Goal: Information Seeking & Learning: Learn about a topic

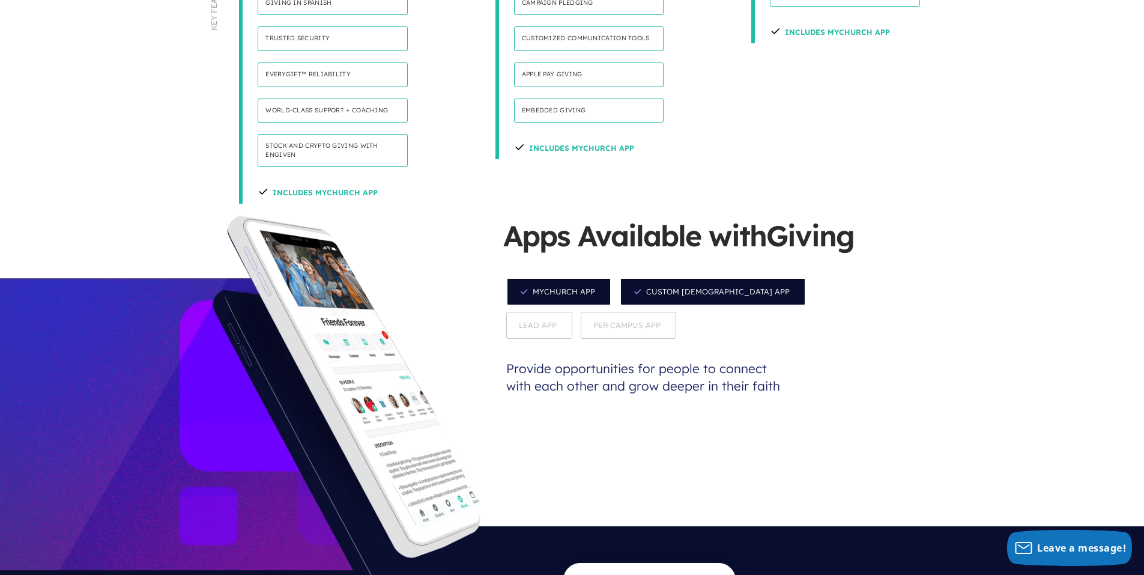
click at [661, 277] on span "Custom [DEMOGRAPHIC_DATA] App" at bounding box center [713, 291] width 186 height 28
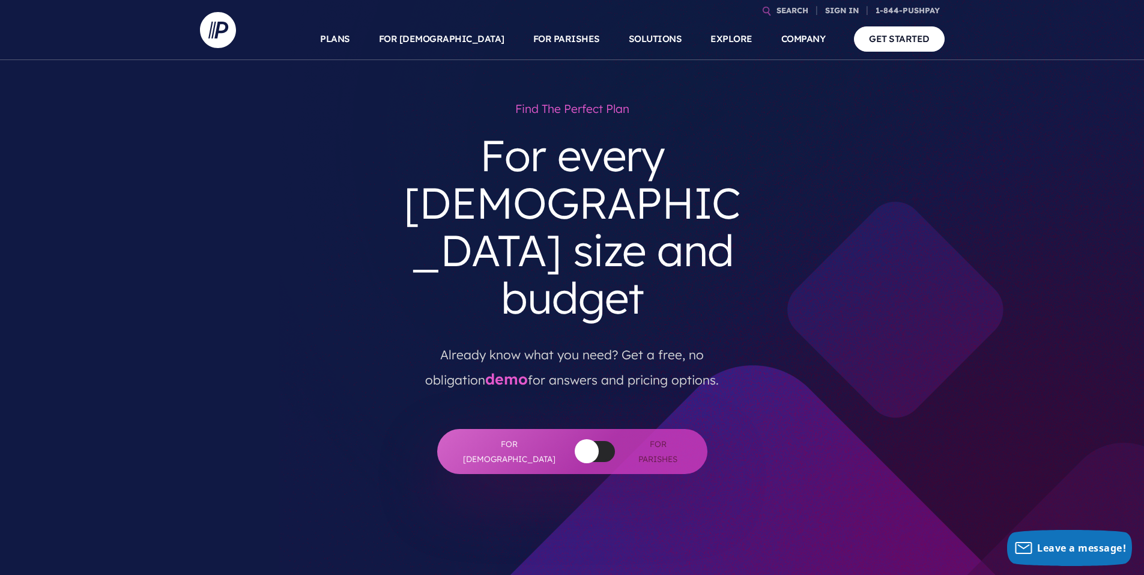
click at [485, 369] on link "demo" at bounding box center [506, 378] width 43 height 19
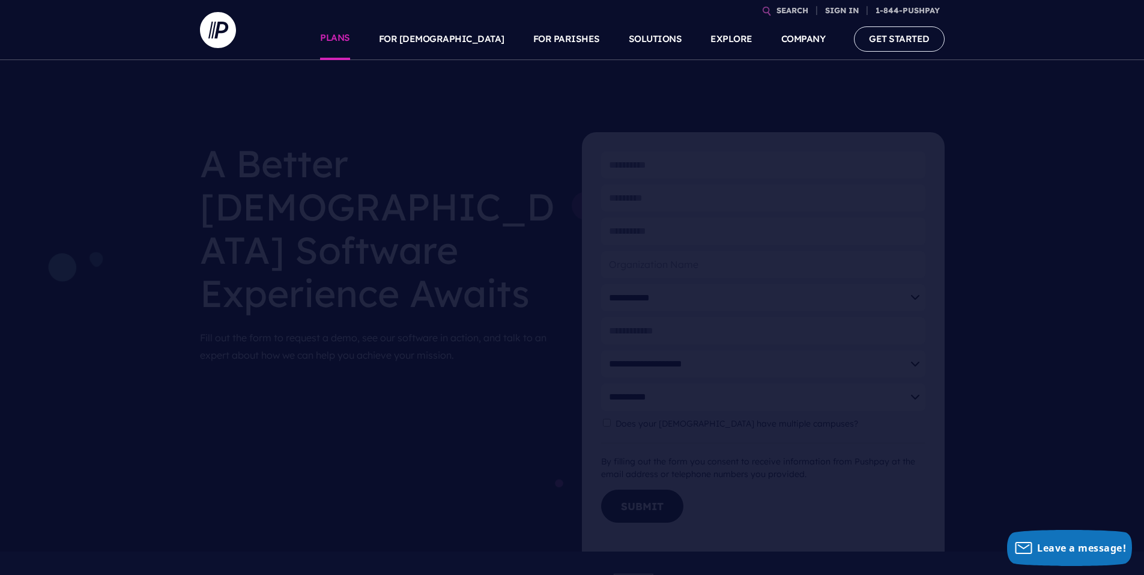
click at [350, 37] on link "PLANS" at bounding box center [335, 39] width 30 height 42
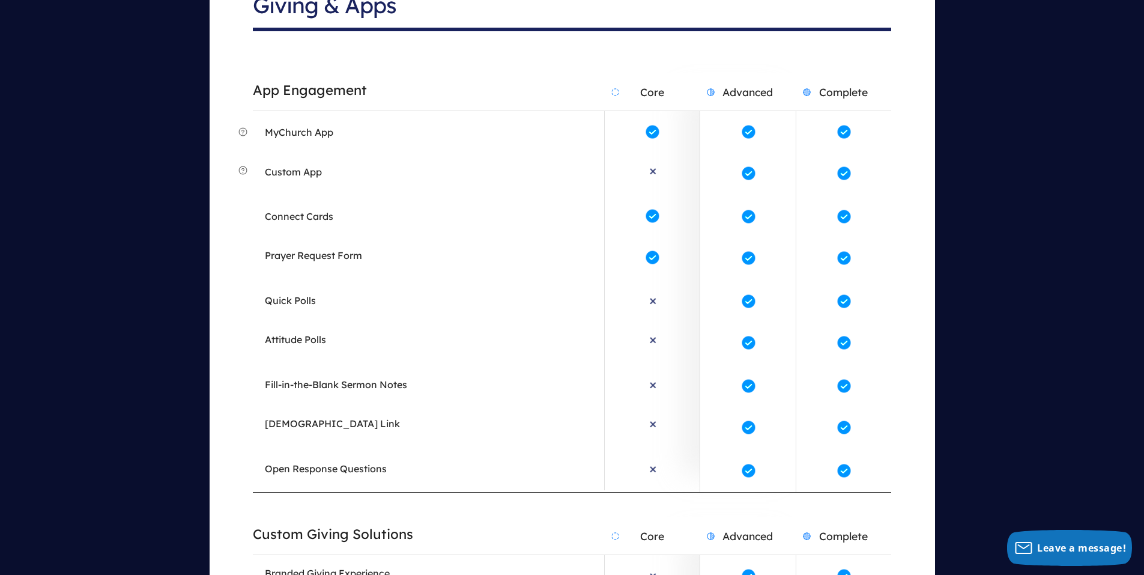
scroll to position [2339, 0]
